Goal: Task Accomplishment & Management: Manage account settings

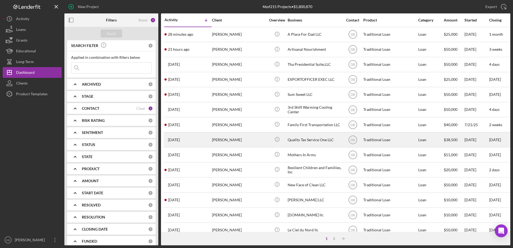
scroll to position [27, 0]
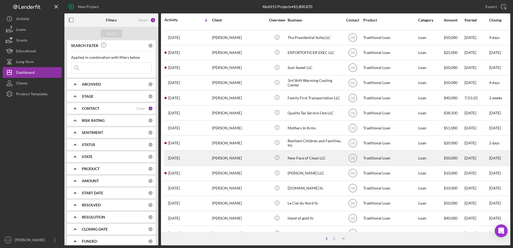
click at [267, 154] on div "Icon/Info" at bounding box center [277, 158] width 20 height 14
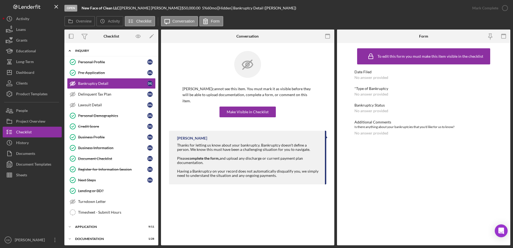
click at [74, 51] on icon "Icon/Expander" at bounding box center [69, 50] width 11 height 11
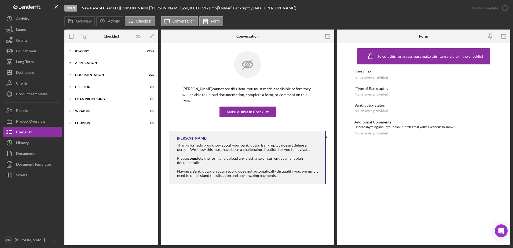
click at [85, 68] on div "Icon/Expander Application 9 / 11" at bounding box center [111, 62] width 94 height 11
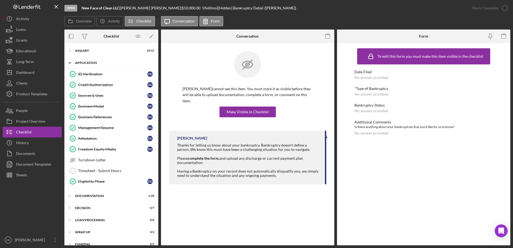
click at [83, 64] on div "Icon/Expander Application 9 / 11" at bounding box center [111, 62] width 94 height 11
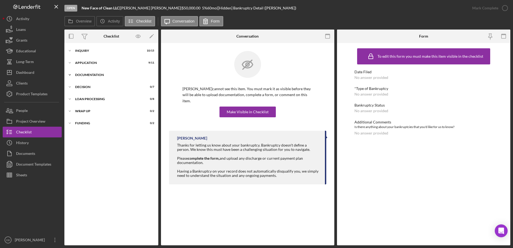
click at [87, 74] on div "Documentation" at bounding box center [113, 74] width 76 height 3
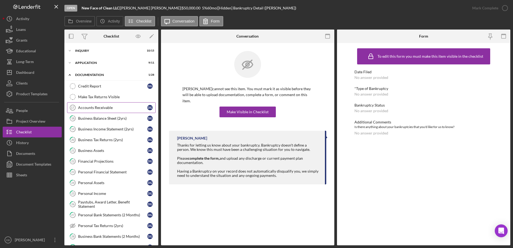
click at [97, 104] on link "Accounts Receivable 17 Accounts Receivable D G" at bounding box center [111, 107] width 88 height 11
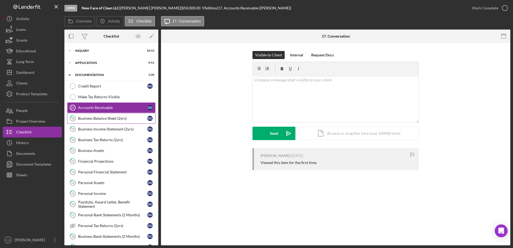
click at [100, 121] on link "18 Business Balance Sheet (2yrs) D G" at bounding box center [111, 118] width 88 height 11
